Goal: Transaction & Acquisition: Book appointment/travel/reservation

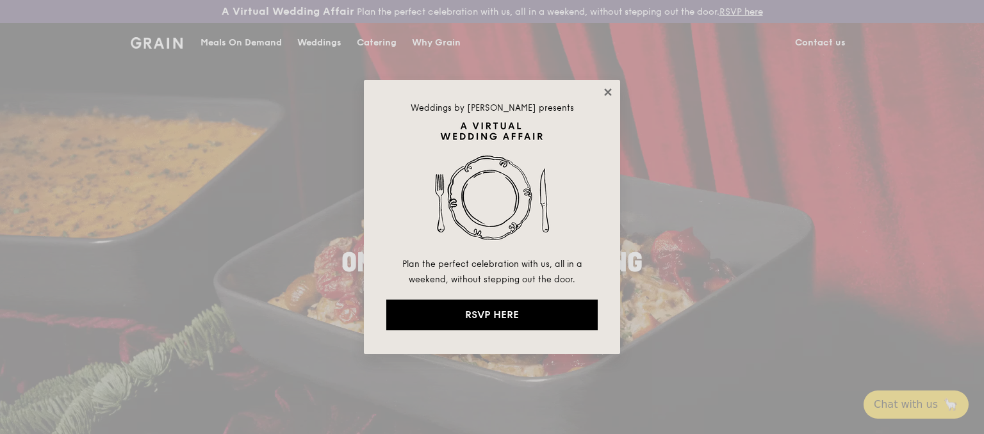
click at [605, 90] on icon at bounding box center [608, 92] width 12 height 12
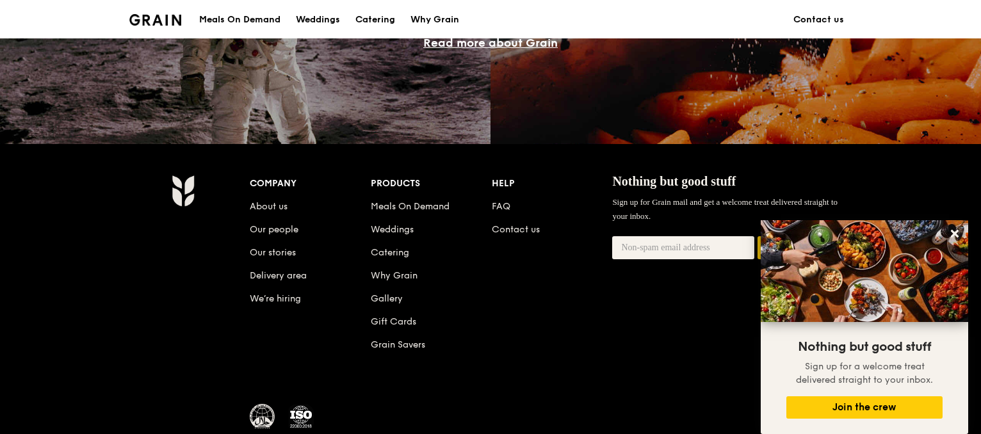
scroll to position [1217, 0]
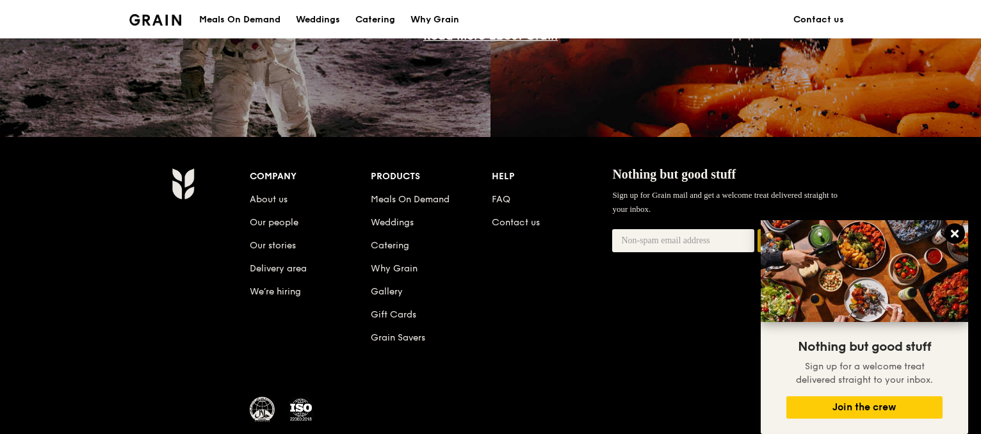
click at [954, 234] on icon at bounding box center [955, 234] width 8 height 8
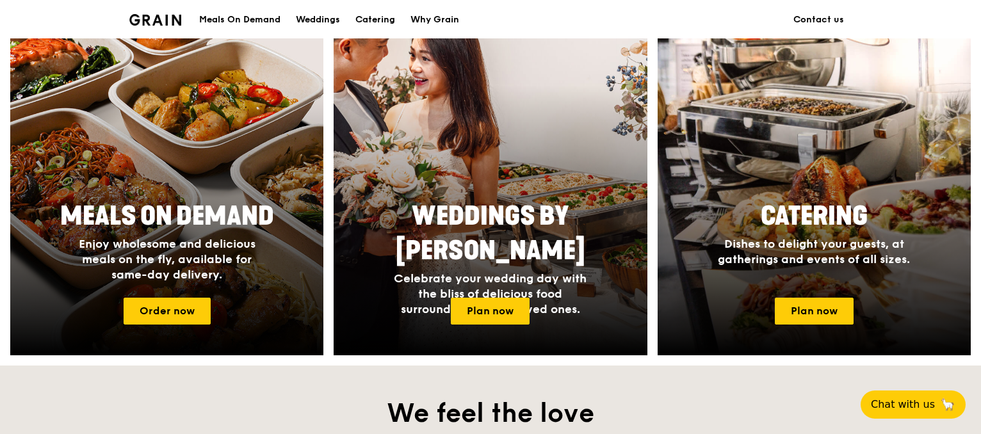
scroll to position [512, 0]
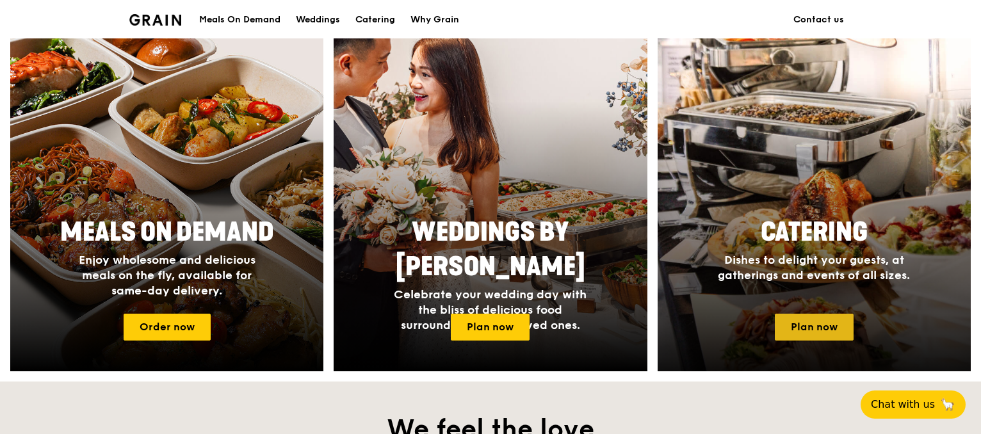
click at [813, 329] on link "Plan now" at bounding box center [814, 327] width 79 height 27
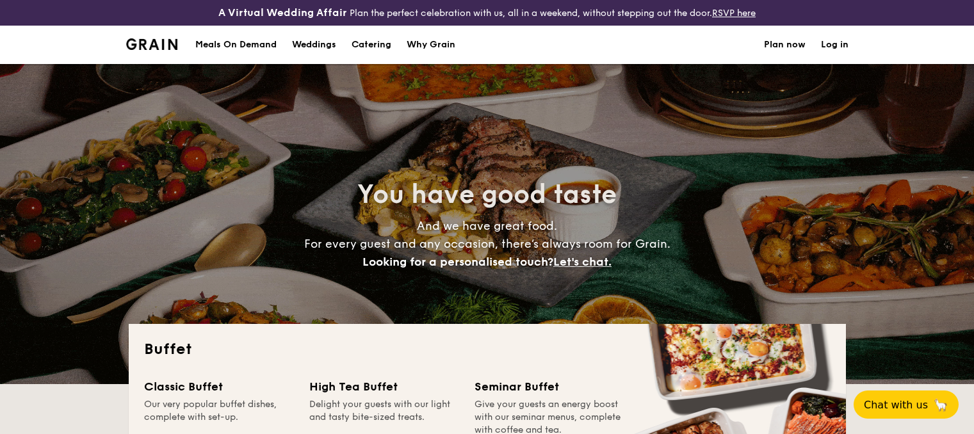
select select
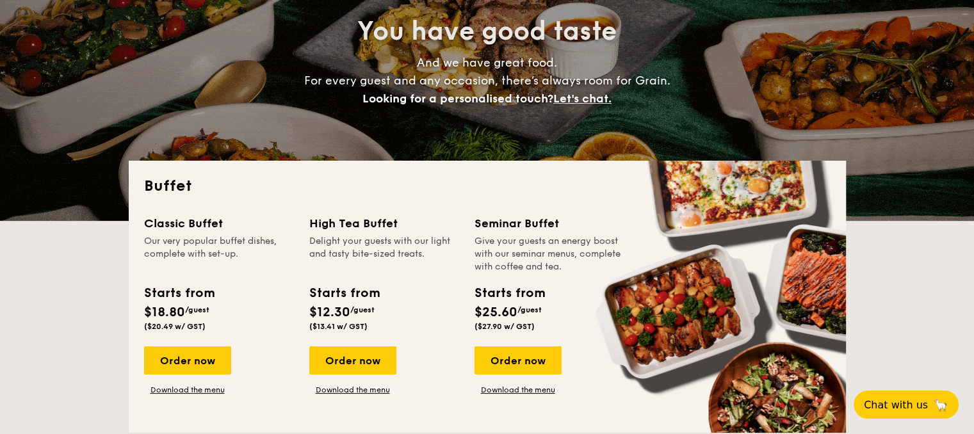
scroll to position [256, 0]
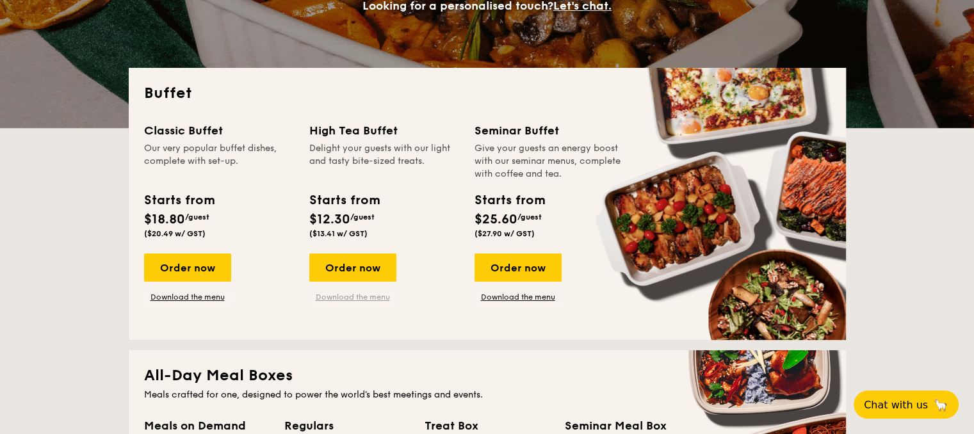
click at [369, 298] on link "Download the menu" at bounding box center [352, 297] width 87 height 10
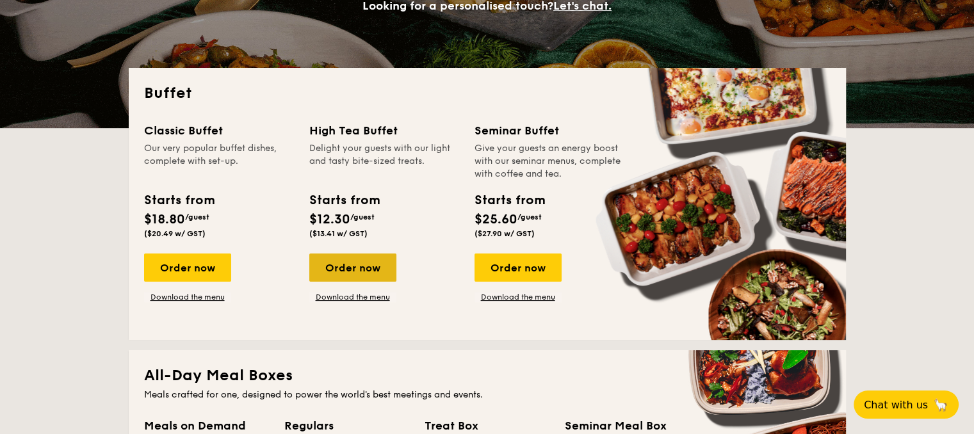
click at [330, 270] on div "Order now" at bounding box center [352, 268] width 87 height 28
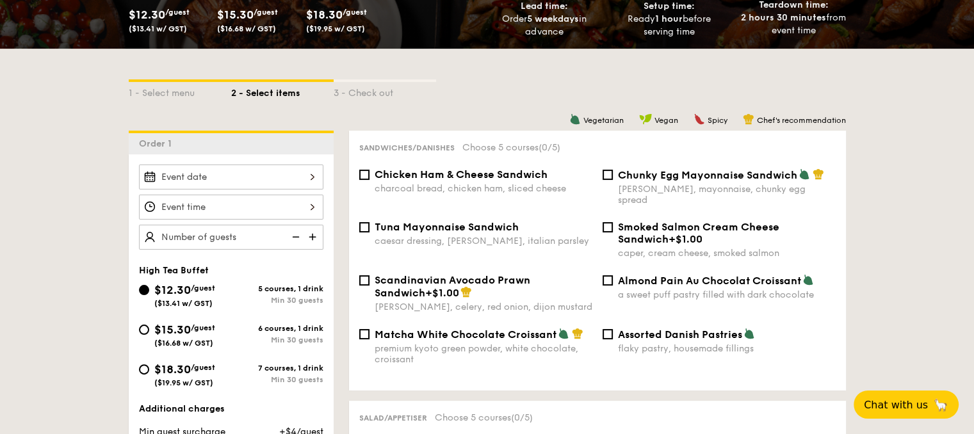
scroll to position [320, 0]
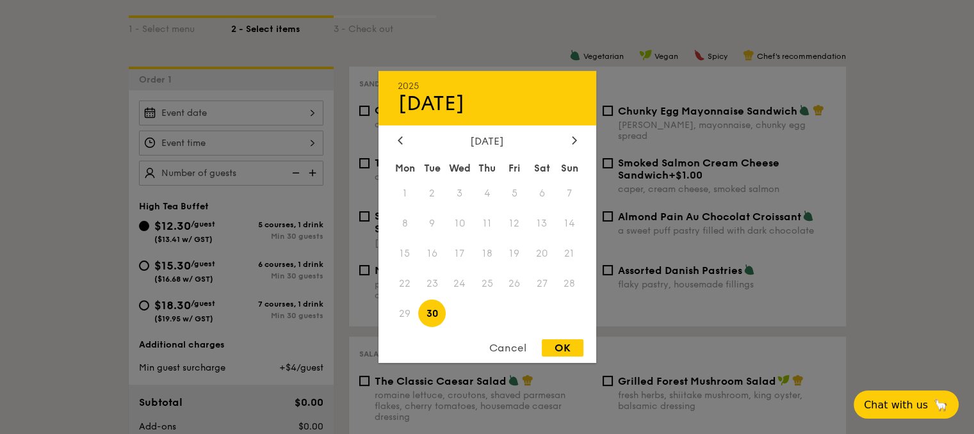
click at [193, 111] on div "2025 Sep [DATE] Tue Wed Thu Fri Sat Sun 1 2 3 4 5 6 7 8 9 10 11 12 13 14 15 16 …" at bounding box center [231, 113] width 184 height 25
click at [572, 136] on icon at bounding box center [574, 140] width 5 height 8
click at [570, 138] on div at bounding box center [575, 141] width 12 height 12
click at [506, 349] on div "Cancel" at bounding box center [507, 347] width 63 height 17
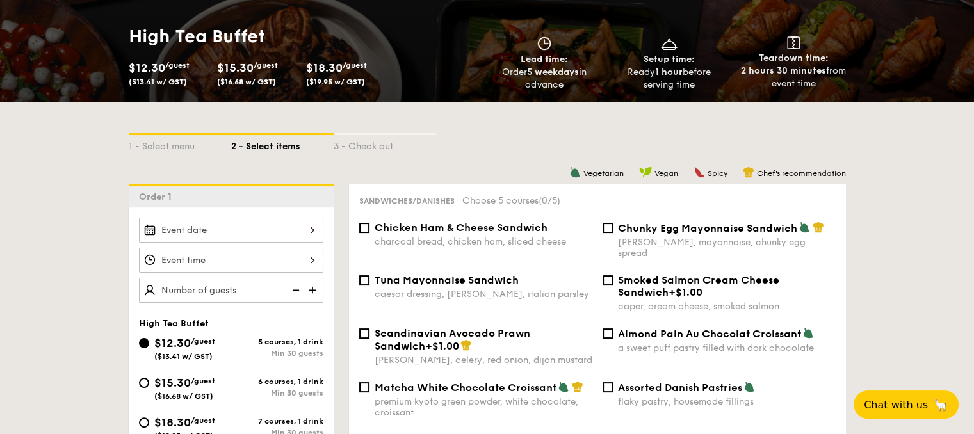
scroll to position [192, 0]
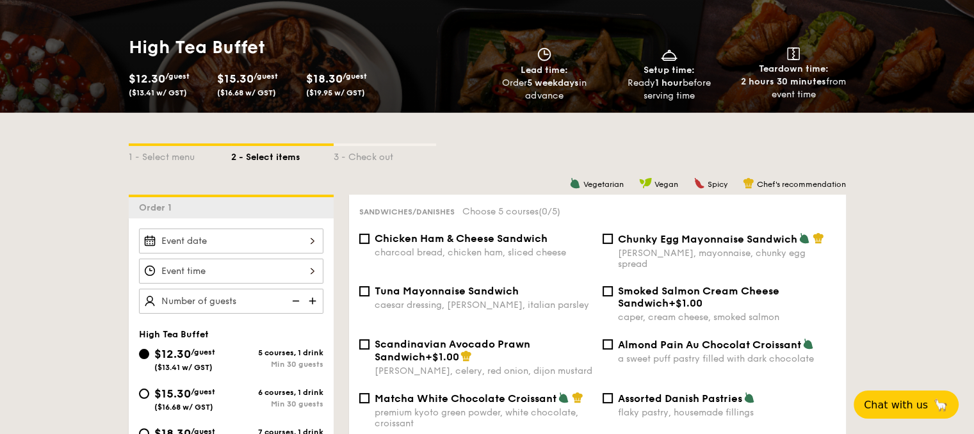
click at [314, 298] on img at bounding box center [313, 301] width 19 height 24
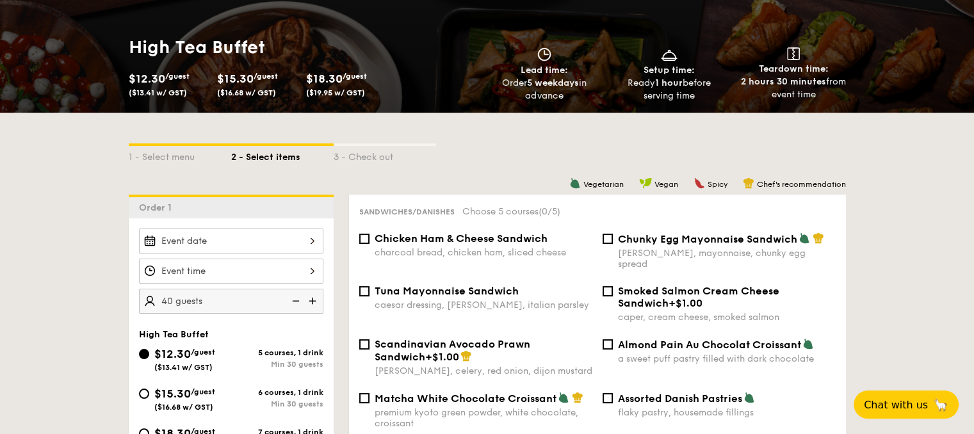
click at [300, 300] on img at bounding box center [294, 301] width 19 height 24
type input "30 guests"
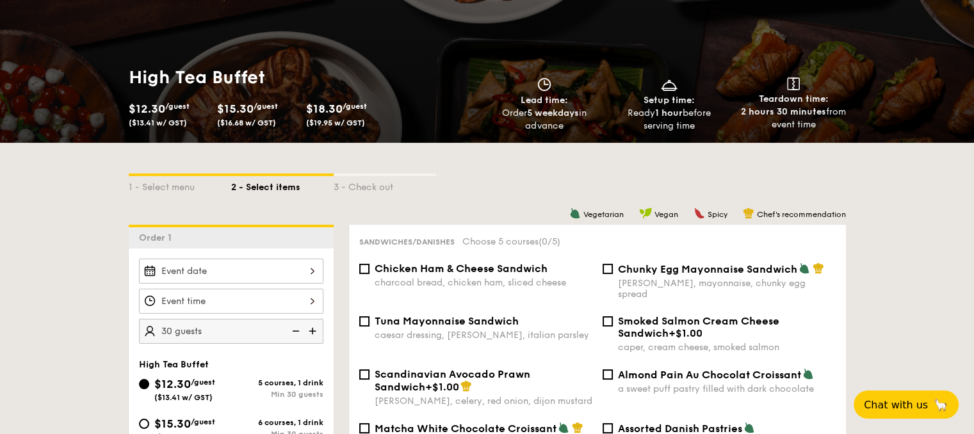
scroll to position [256, 0]
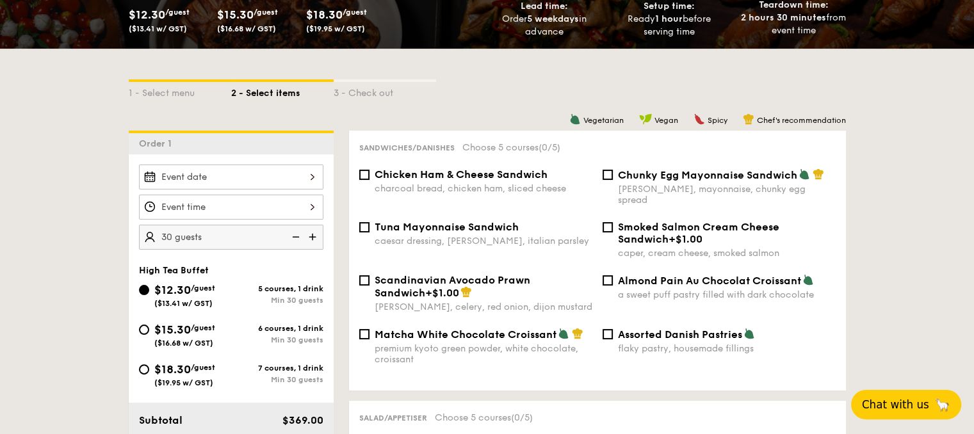
click at [876, 410] on span "Chat with us" at bounding box center [895, 404] width 67 height 13
